Goal: Task Accomplishment & Management: Manage account settings

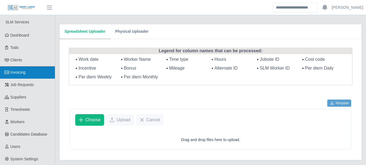
click at [26, 71] on span "Invoicing" at bounding box center [17, 72] width 15 height 4
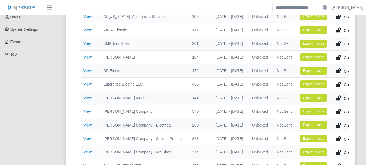
scroll to position [130, 0]
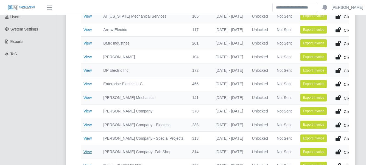
click at [88, 150] on link "View" at bounding box center [88, 151] width 8 height 4
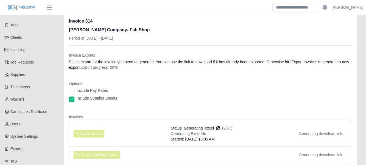
scroll to position [23, 0]
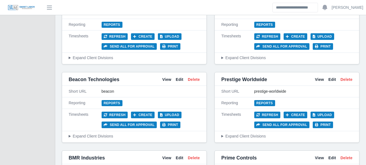
scroll to position [389, 0]
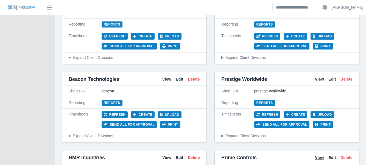
click at [319, 155] on link "View" at bounding box center [319, 158] width 9 height 6
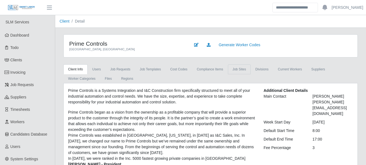
click at [232, 70] on link "job sites" at bounding box center [239, 69] width 23 height 10
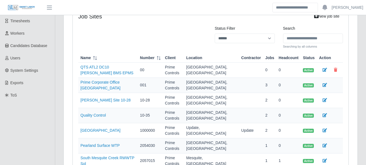
scroll to position [94, 0]
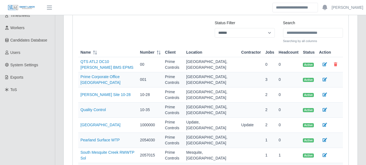
click at [365, 91] on div "Prime Controls Lewisville, TX Generate Worker Codes Client Info Users Job Reque…" at bounding box center [210, 129] width 311 height 379
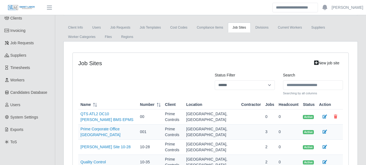
scroll to position [0, 0]
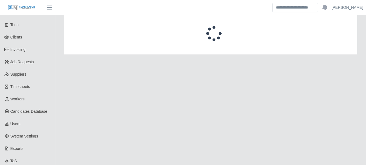
scroll to position [23, 0]
